Goal: Task Accomplishment & Management: Complete application form

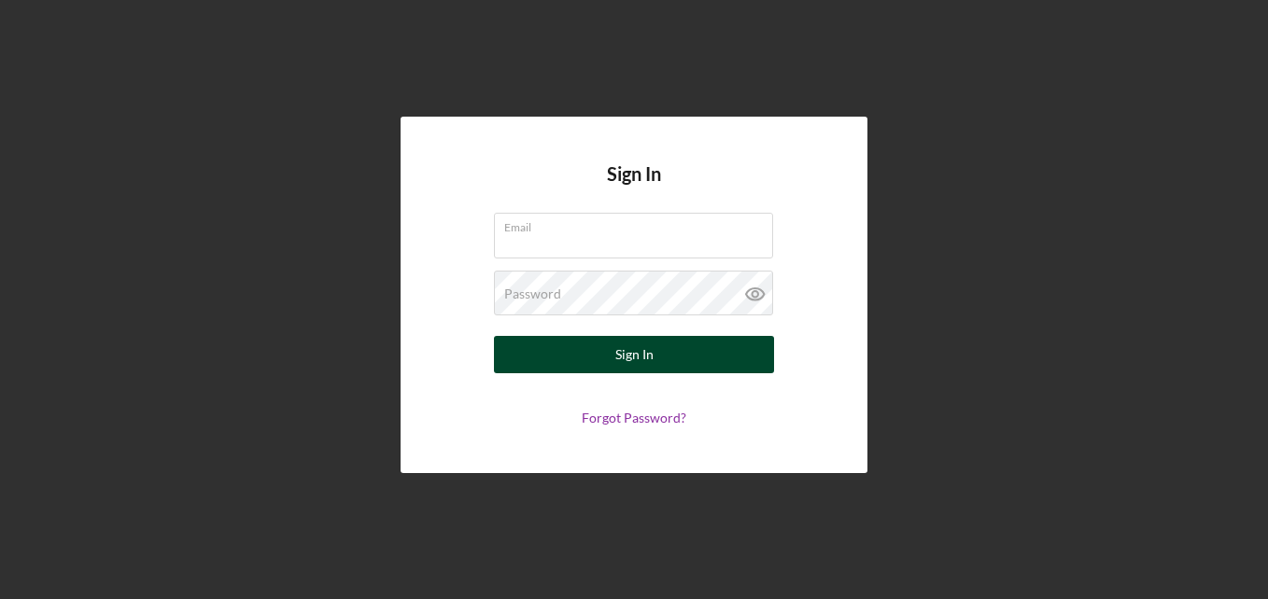
type input "Rainy.Lott@muscleheadhauling.com"
click at [685, 360] on button "Sign In" at bounding box center [634, 354] width 280 height 37
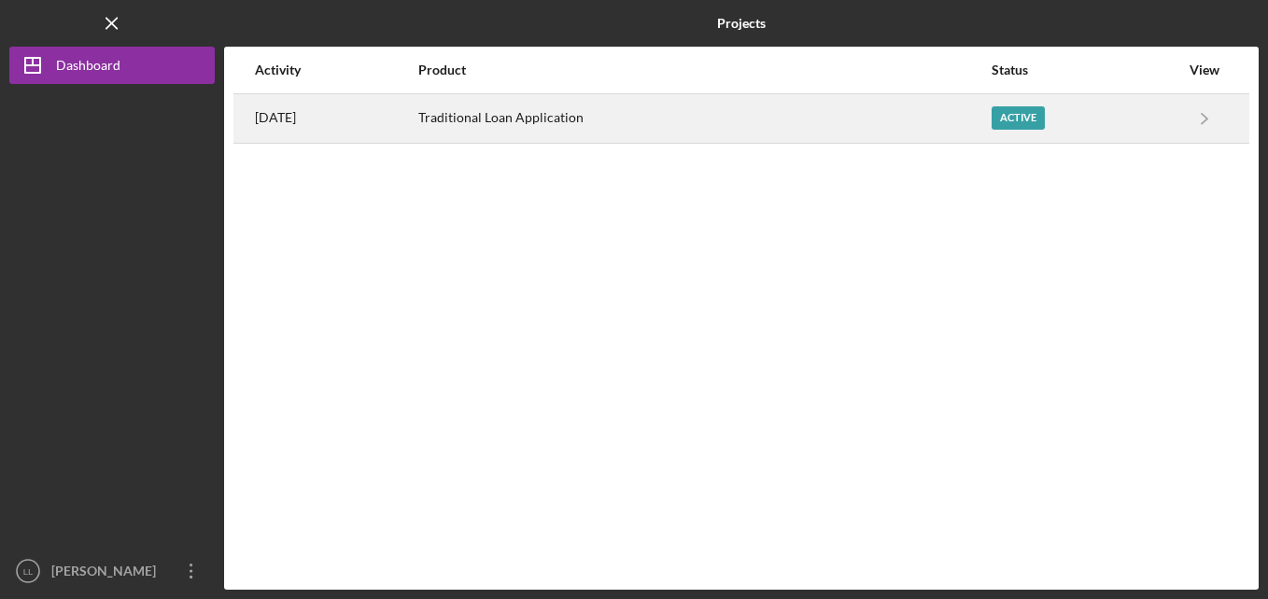
click at [1180, 120] on td "Icon/Navigate Traditional Loan Application Icon/Navigate" at bounding box center [1204, 117] width 49 height 49
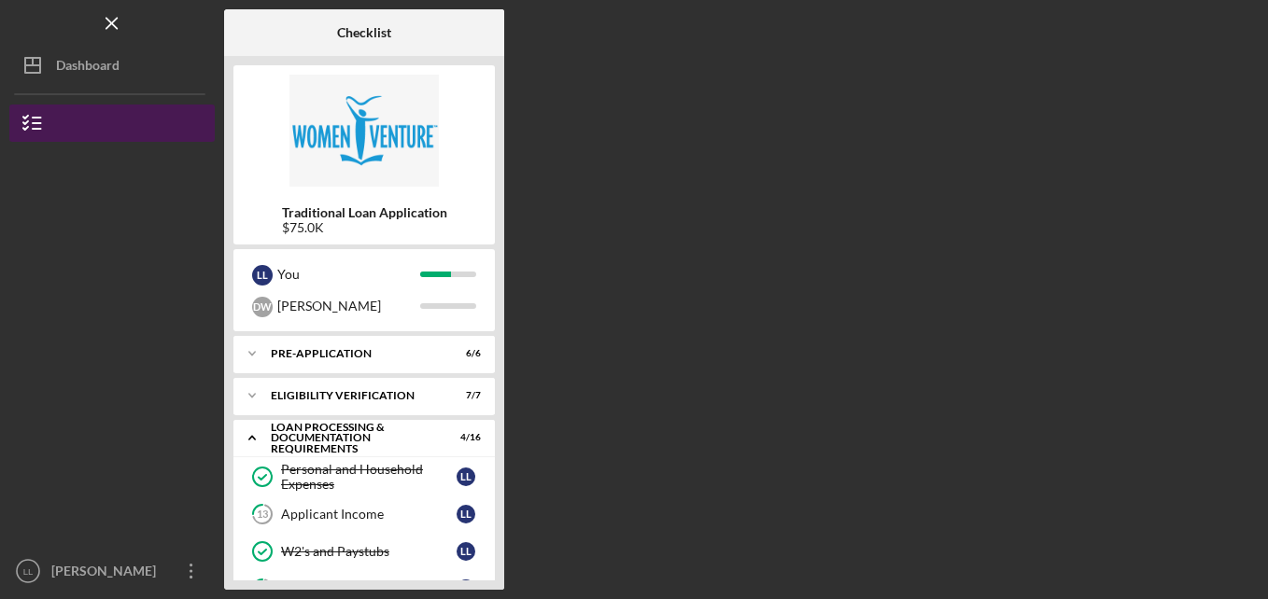
click at [32, 121] on icon "button" at bounding box center [32, 123] width 47 height 47
click at [39, 121] on icon "button" at bounding box center [32, 123] width 47 height 47
click at [21, 122] on icon "button" at bounding box center [32, 123] width 47 height 47
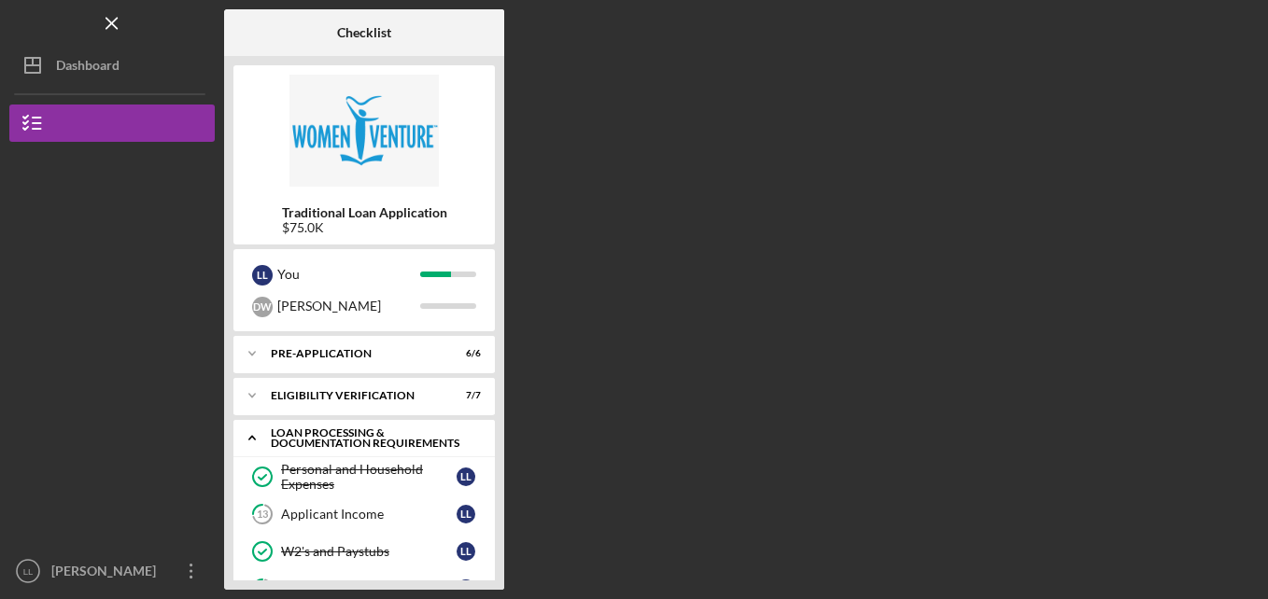
click at [253, 435] on icon "Icon/Expander" at bounding box center [251, 437] width 37 height 37
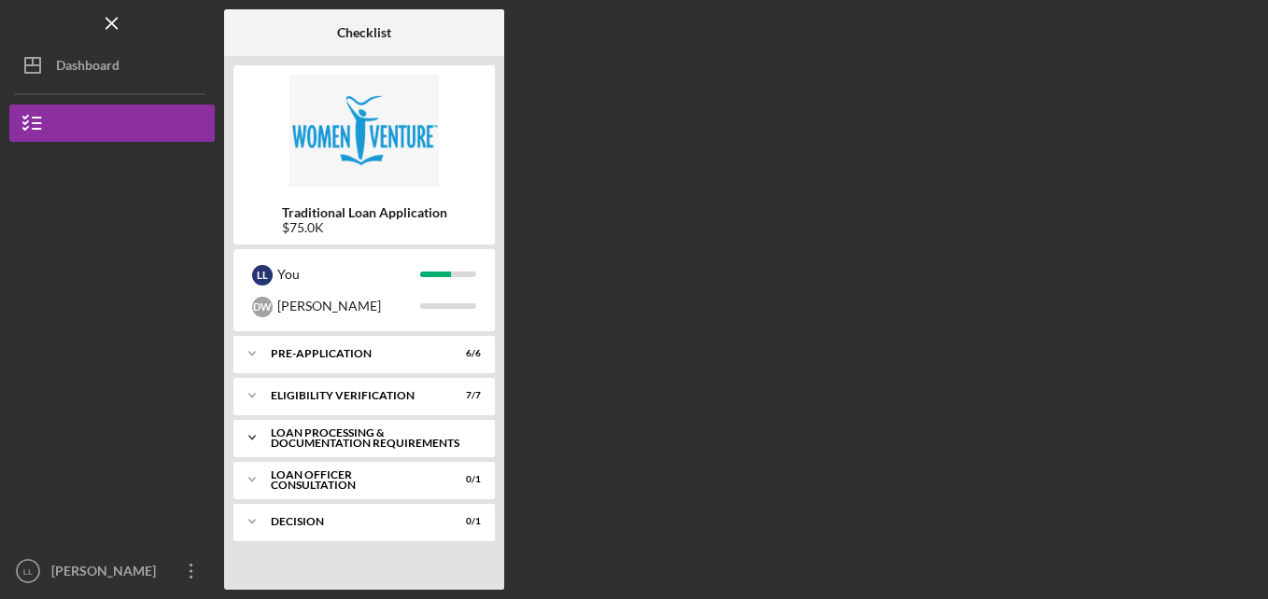
click at [365, 430] on div "Loan Processing & Documentation Requirements" at bounding box center [371, 438] width 201 height 21
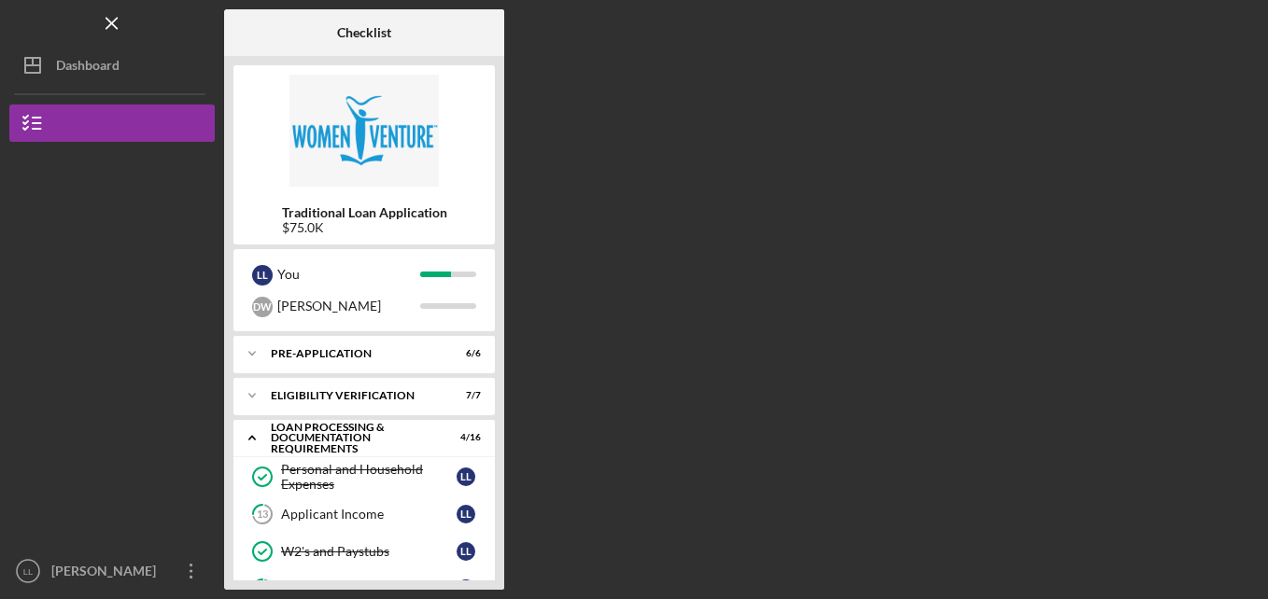
click at [1266, 586] on div "Icon/Menu Checklist Checklist Traditional Loan Application $75.0K L L You D W D…" at bounding box center [634, 299] width 1268 height 599
drag, startPoint x: 1266, startPoint y: 586, endPoint x: 657, endPoint y: 541, distance: 610.3
click at [657, 541] on div "Icon/Menu Checklist Checklist Traditional Loan Application $75.0K L L You D W D…" at bounding box center [634, 299] width 1268 height 599
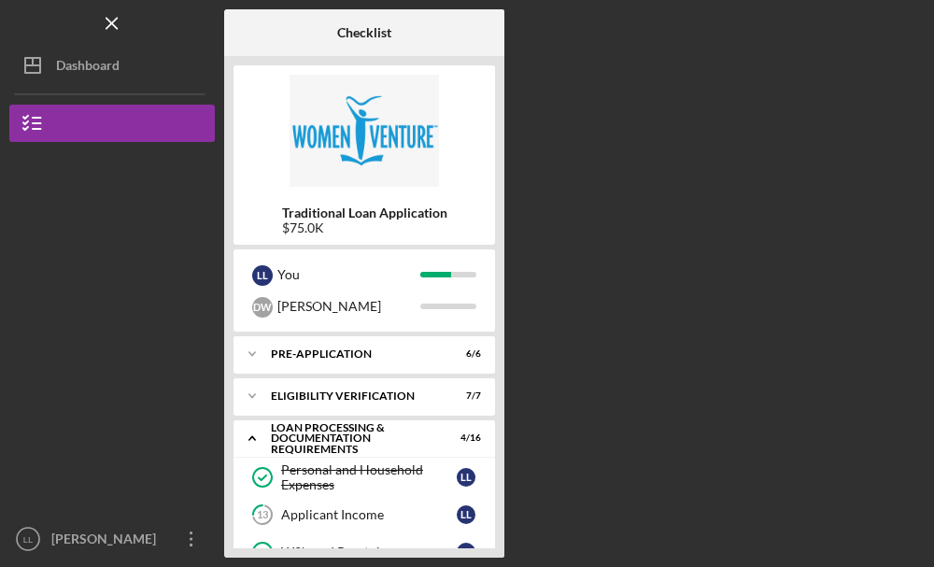
click at [934, 566] on html "Icon/Menu Checklist Checklist Traditional Loan Application $75.0K L L You D W D…" at bounding box center [467, 283] width 934 height 567
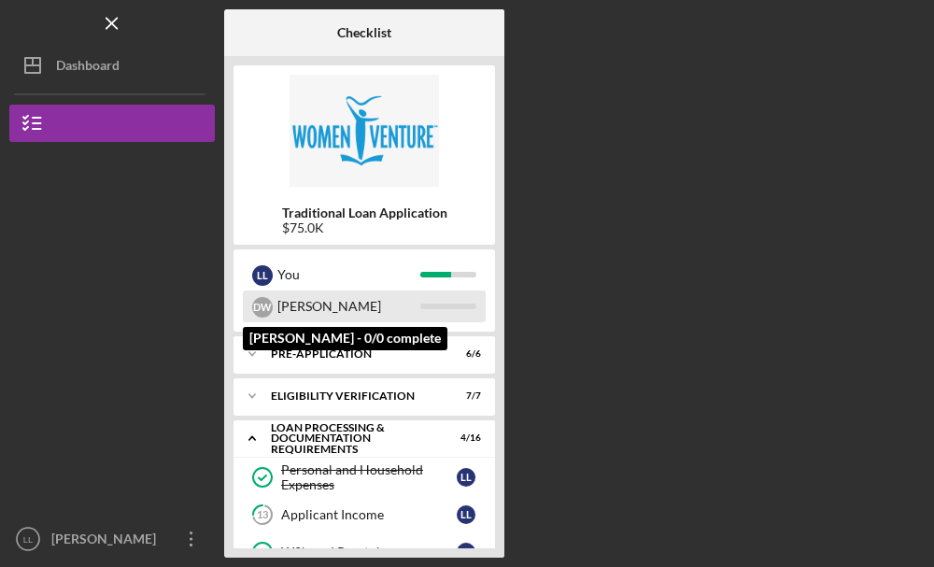
click at [356, 318] on div "[PERSON_NAME]" at bounding box center [348, 306] width 143 height 32
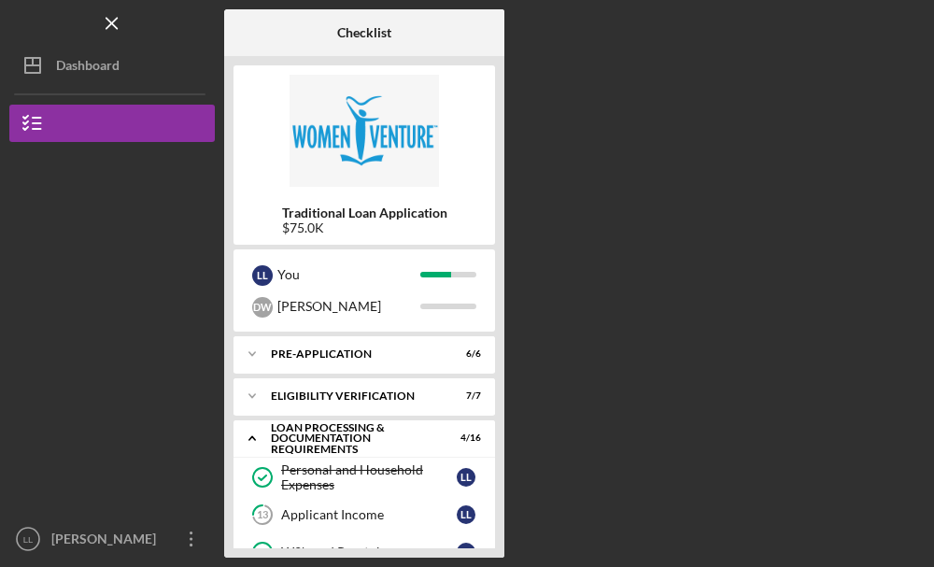
click at [928, 564] on div "Icon/Menu Checklist Checklist Traditional Loan Application $75.0K L L You D W D…" at bounding box center [467, 283] width 934 height 567
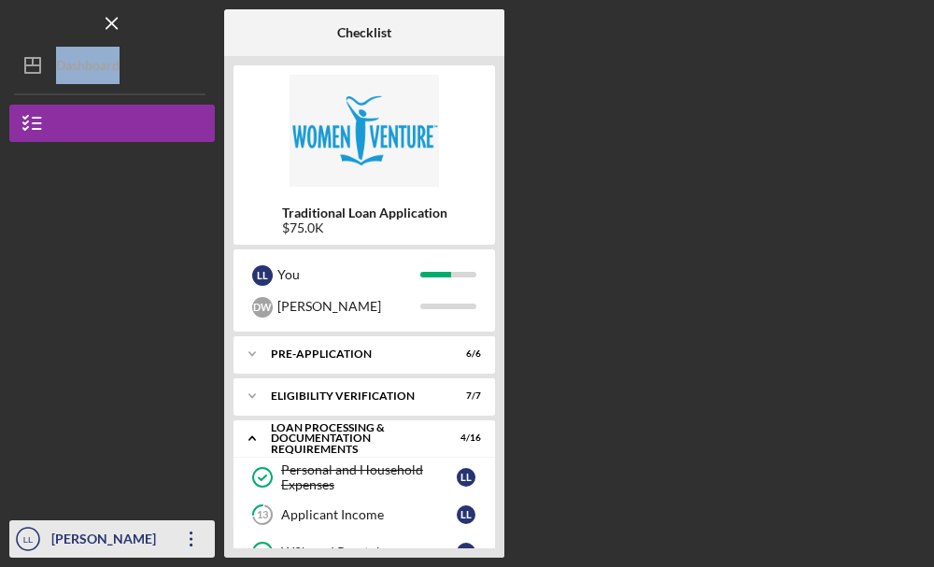
click at [189, 550] on icon "Icon/Overflow" at bounding box center [191, 538] width 47 height 47
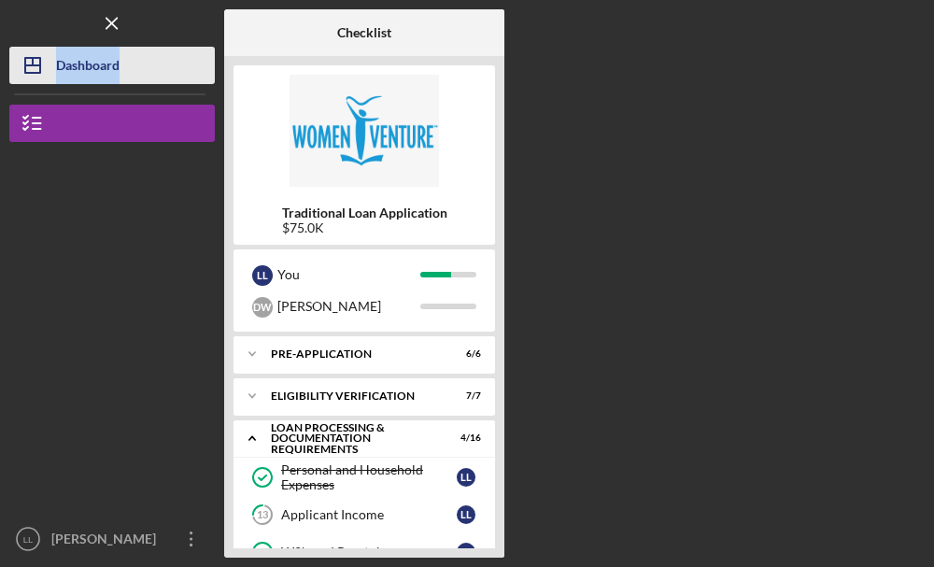
click at [49, 60] on icon "Icon/Dashboard" at bounding box center [32, 65] width 47 height 47
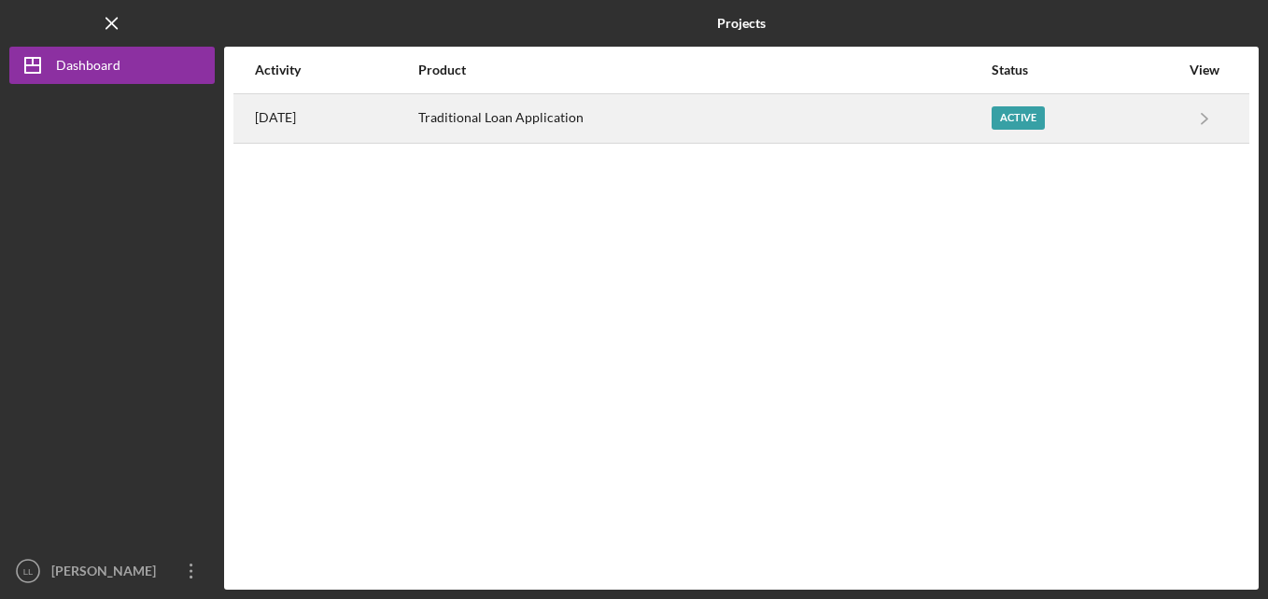
click at [1045, 121] on div "Active" at bounding box center [1017, 117] width 53 height 23
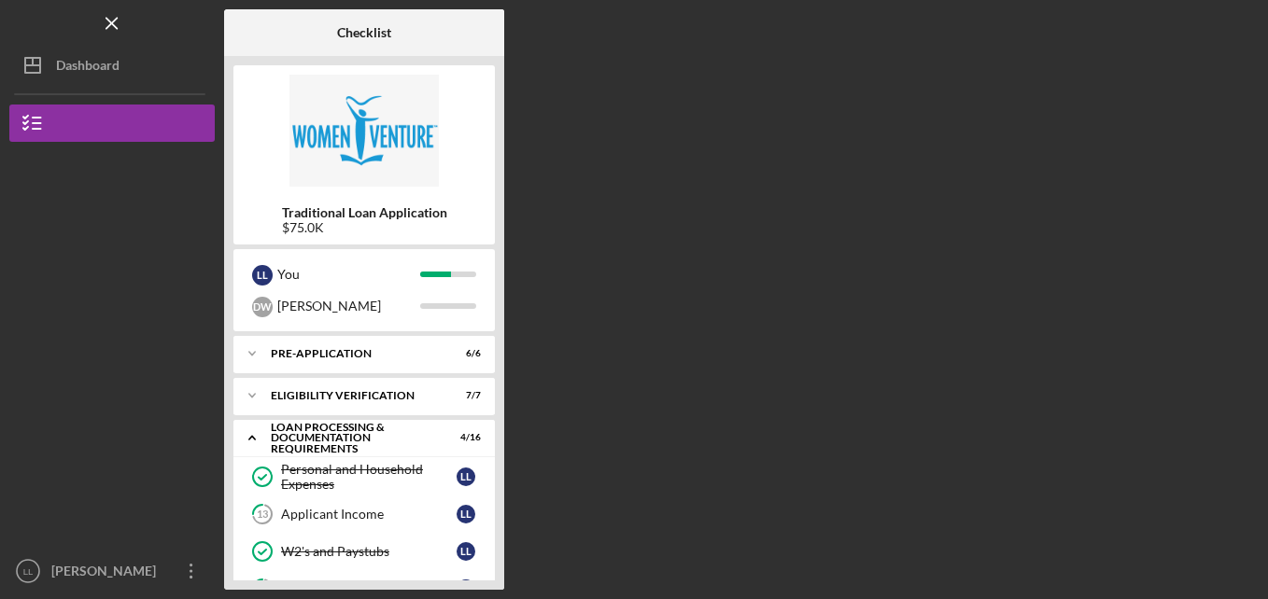
click at [503, 578] on div "Traditional Loan Application $75.0K L L You D W Damion Icon/Expander Pre-Applic…" at bounding box center [364, 323] width 280 height 534
drag, startPoint x: 503, startPoint y: 578, endPoint x: 569, endPoint y: 244, distance: 340.6
click at [569, 244] on div "Checklist Traditional Loan Application $75.0K L L You D W Damion Icon/Expander …" at bounding box center [741, 299] width 1034 height 581
drag, startPoint x: 1243, startPoint y: 10, endPoint x: 1003, endPoint y: 74, distance: 248.2
click at [1164, 495] on div "Checklist Traditional Loan Application $75.0K L L You D W Damion Icon/Expander …" at bounding box center [741, 299] width 1034 height 581
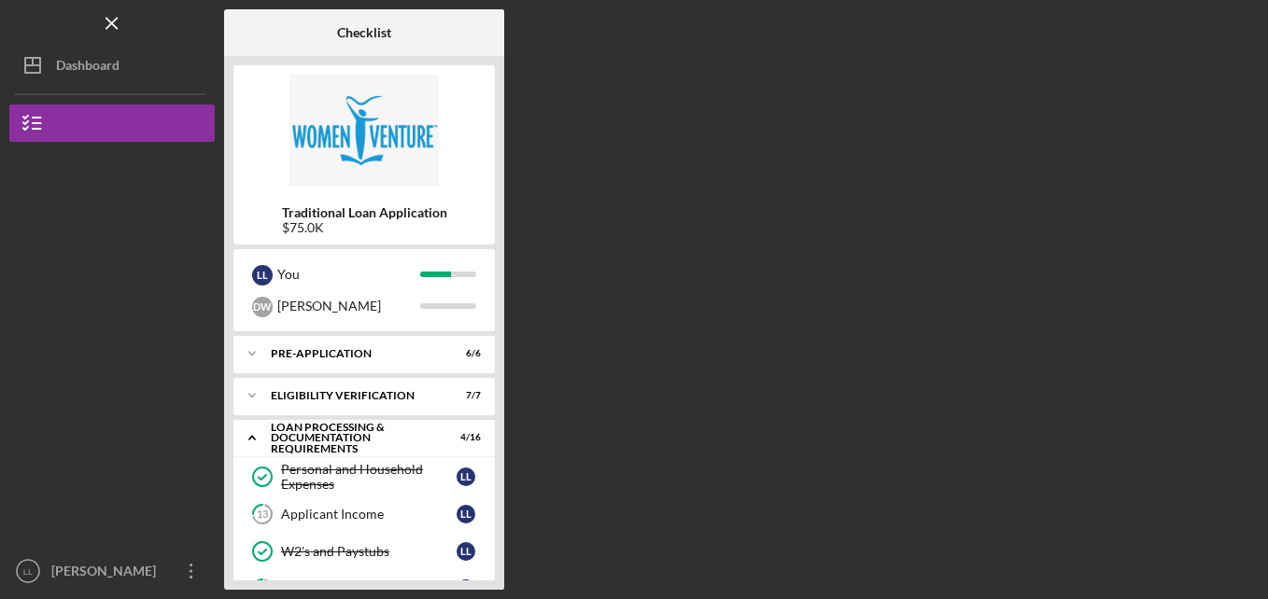
click at [1164, 495] on div "Checklist Traditional Loan Application $75.0K L L You D W Damion Icon/Expander …" at bounding box center [741, 299] width 1034 height 581
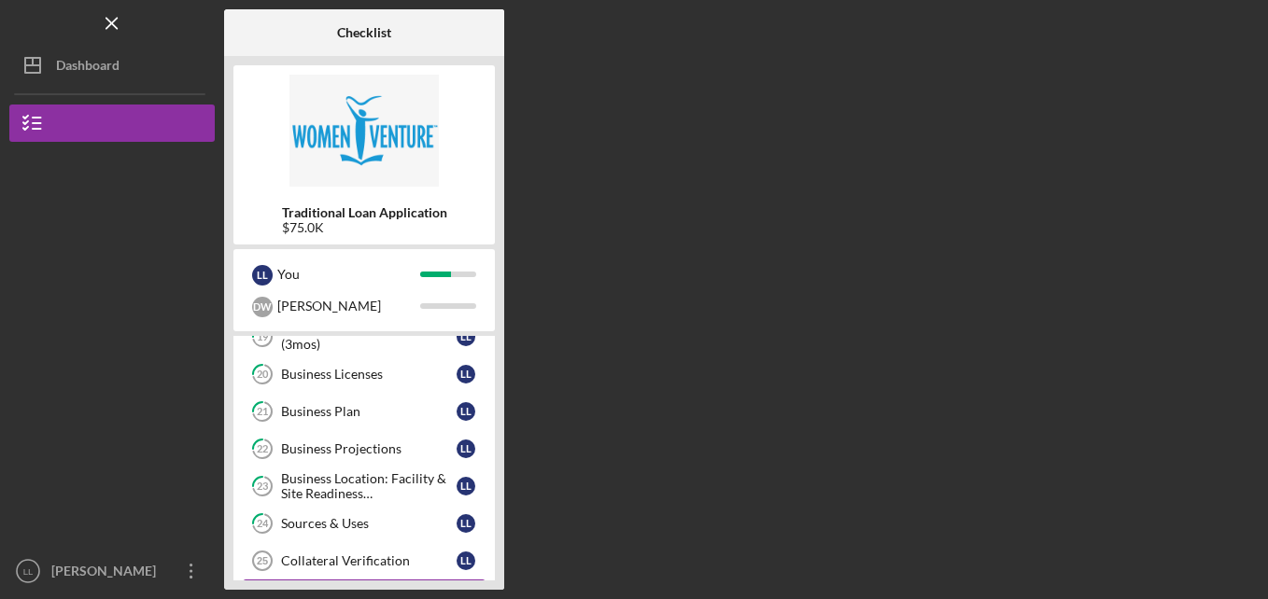
scroll to position [391, 0]
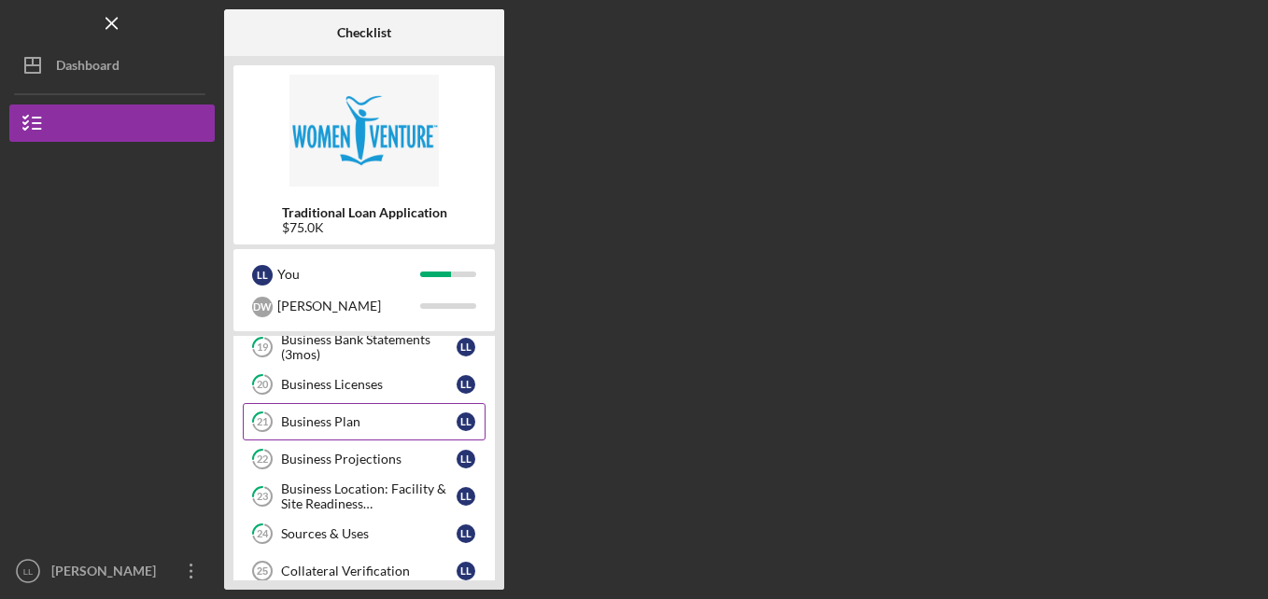
click at [402, 423] on div "Business Plan" at bounding box center [369, 422] width 176 height 15
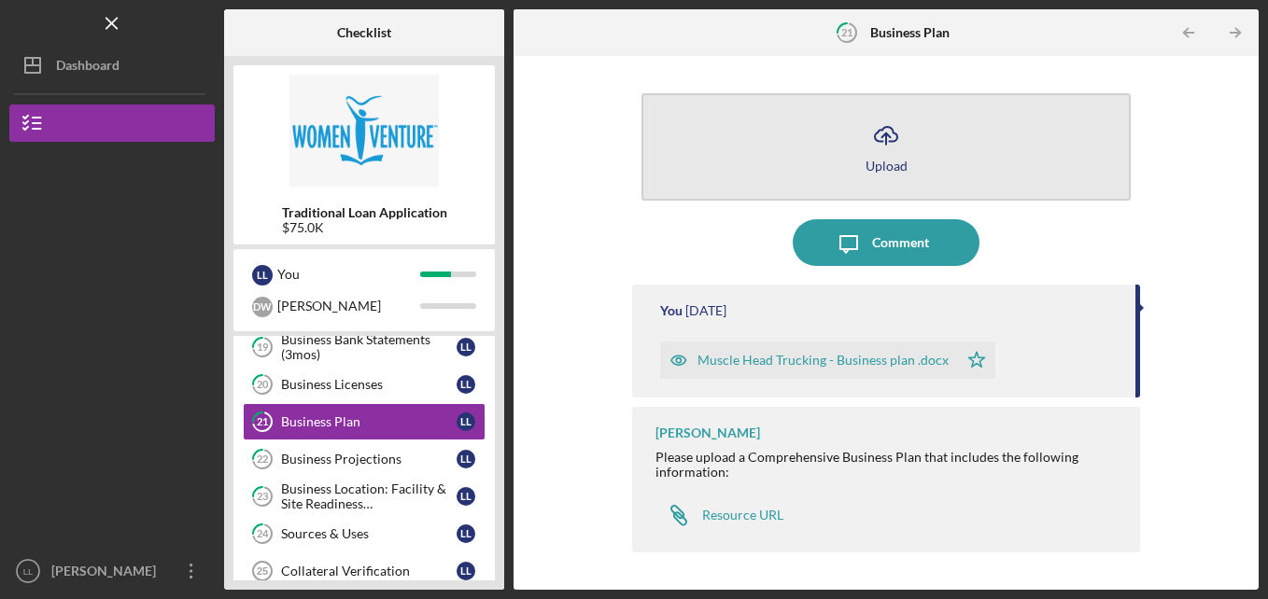
click at [888, 134] on icon "Icon/Upload" at bounding box center [886, 135] width 47 height 47
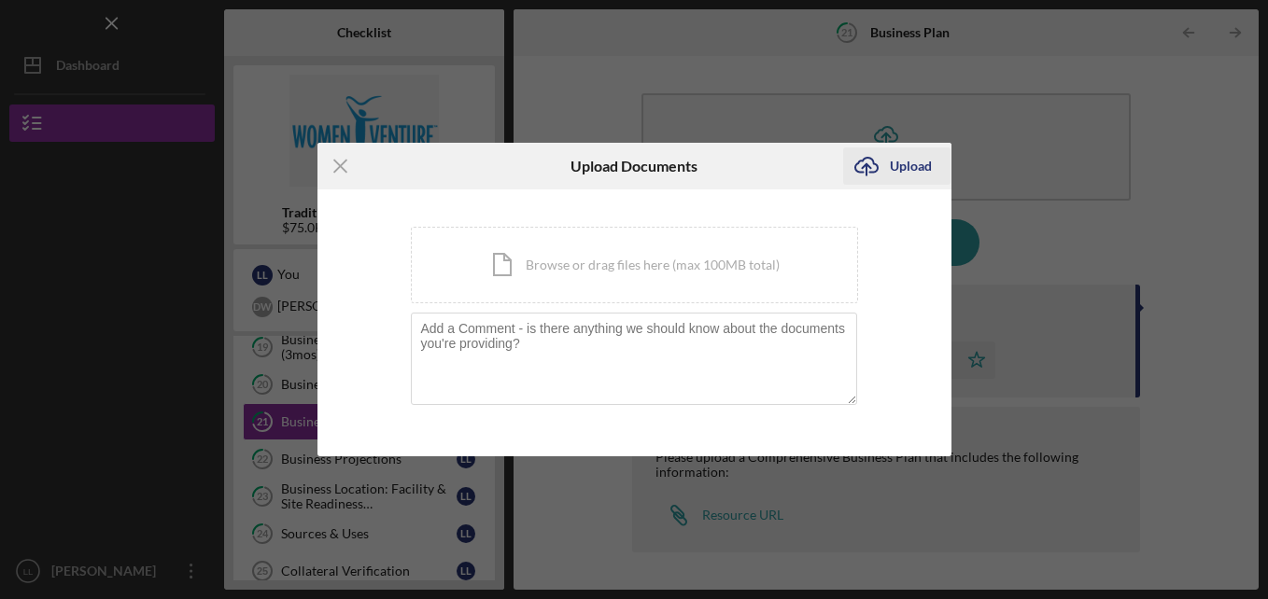
click at [871, 172] on icon "submit" at bounding box center [866, 165] width 22 height 14
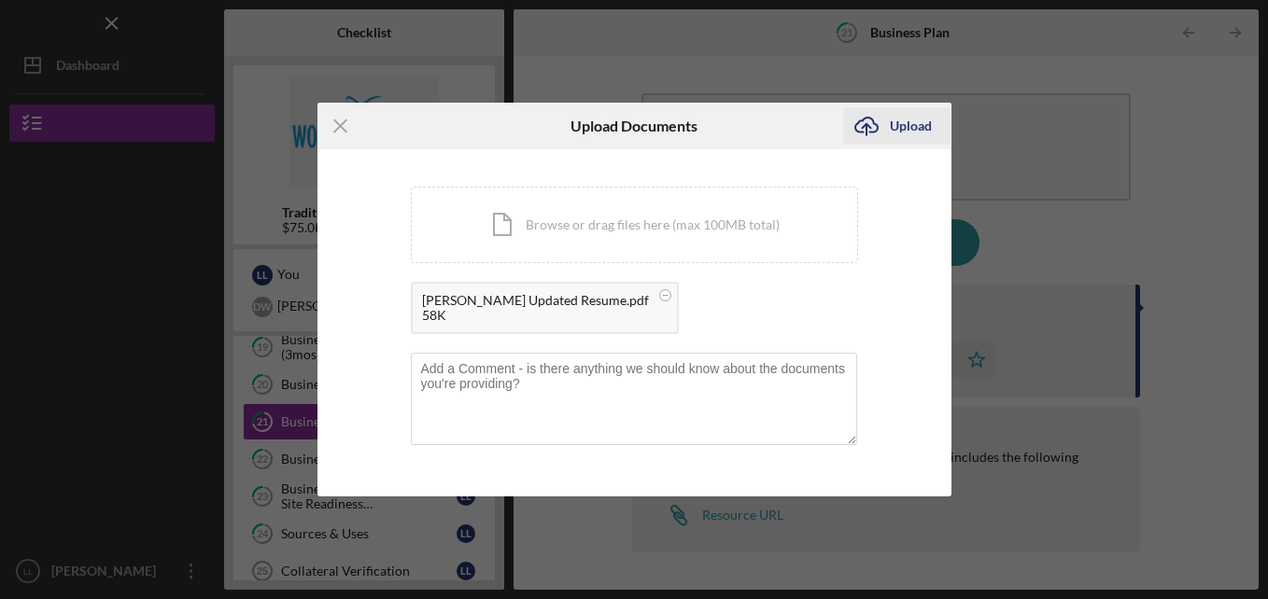
click at [902, 120] on div "Upload" at bounding box center [911, 125] width 42 height 37
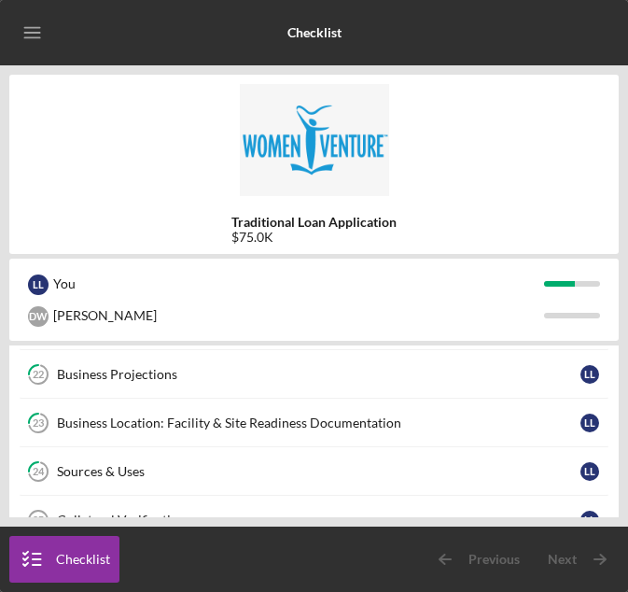
scroll to position [671, 0]
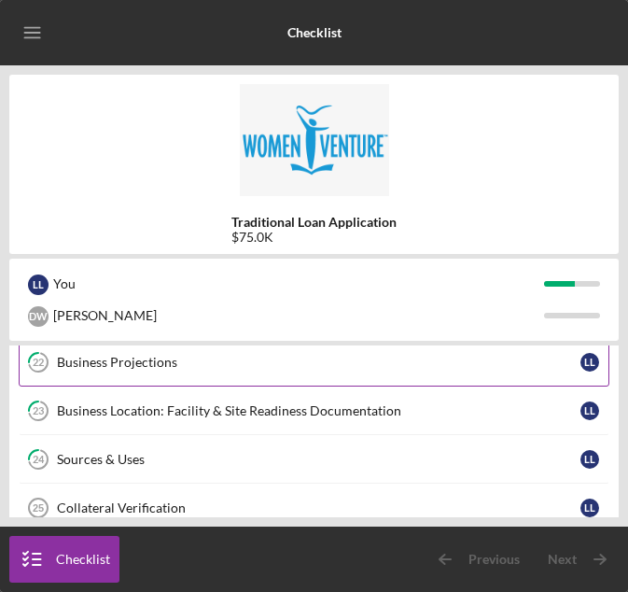
click at [137, 372] on link "22 Business Projections L L" at bounding box center [314, 362] width 591 height 49
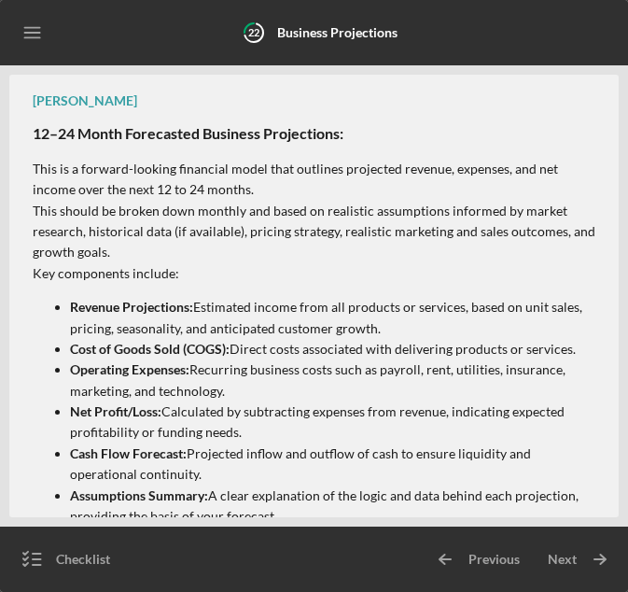
click at [455, 553] on icon "Icon/Table Pagination Arrow" at bounding box center [445, 559] width 47 height 47
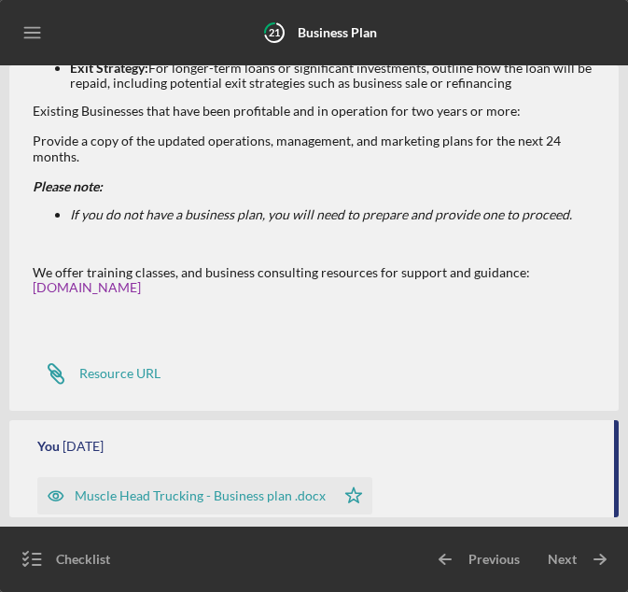
scroll to position [892, 0]
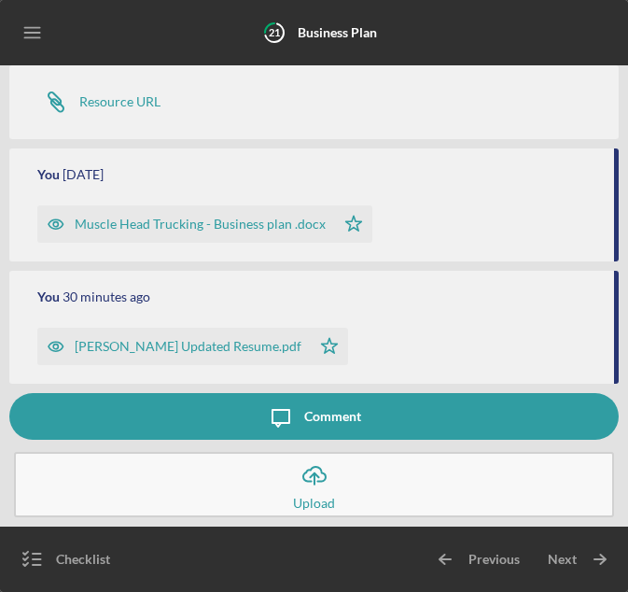
click at [329, 487] on icon "Icon/Upload" at bounding box center [314, 475] width 47 height 47
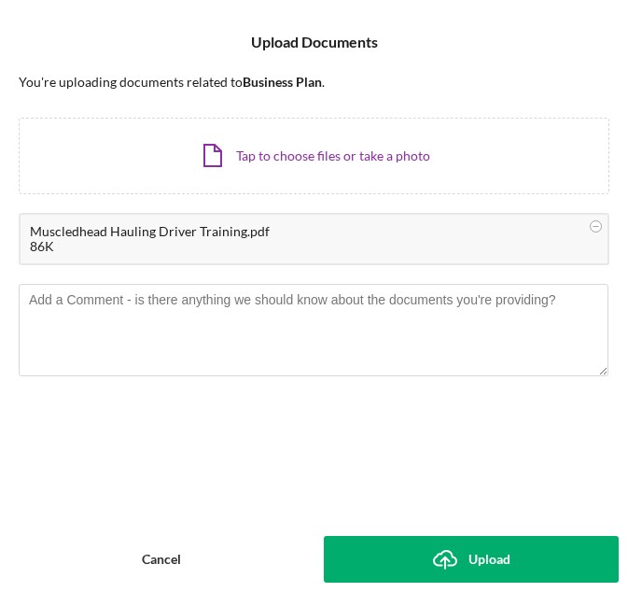
click at [481, 545] on div "Upload" at bounding box center [490, 559] width 42 height 47
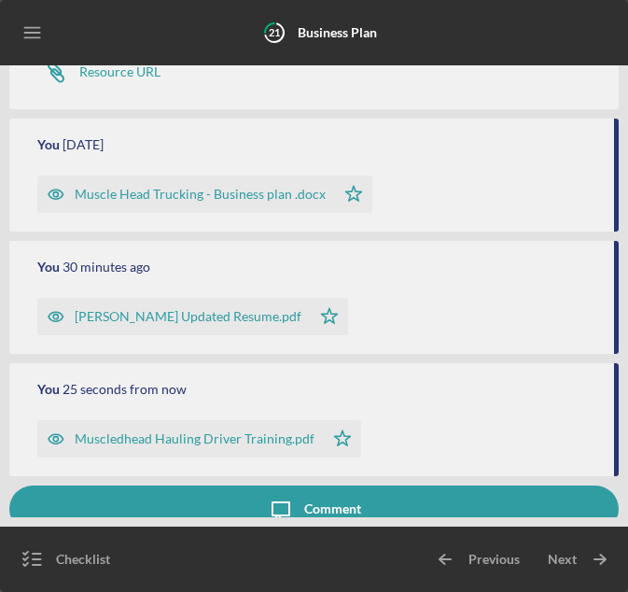
scroll to position [1014, 0]
